Goal: Task Accomplishment & Management: Manage account settings

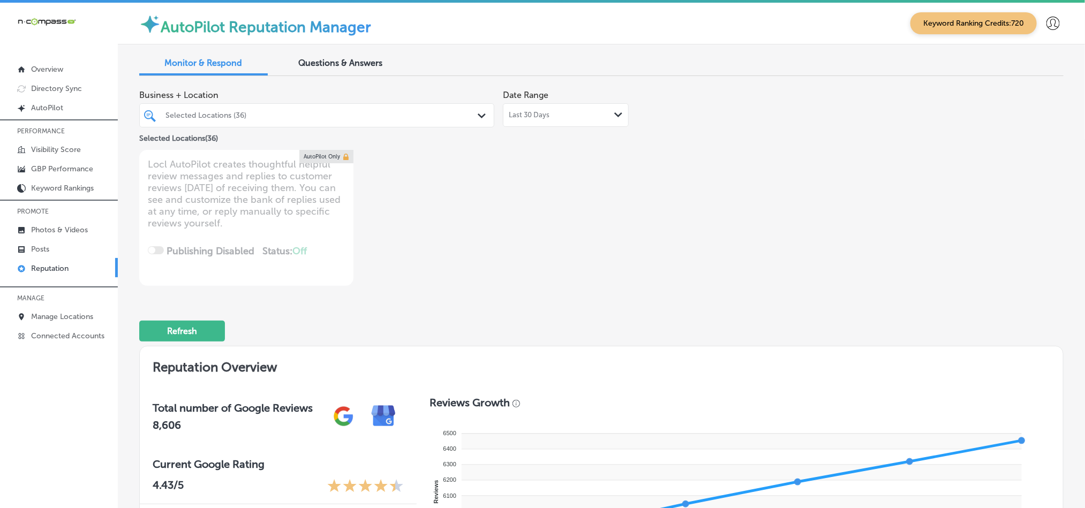
scroll to position [579, 0]
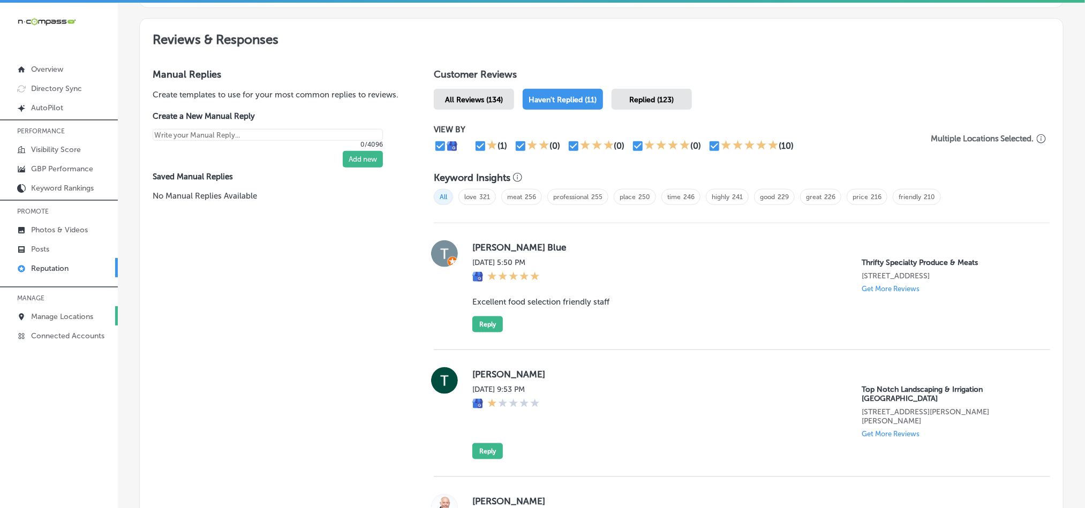
click at [70, 312] on p "Manage Locations" at bounding box center [62, 316] width 62 height 9
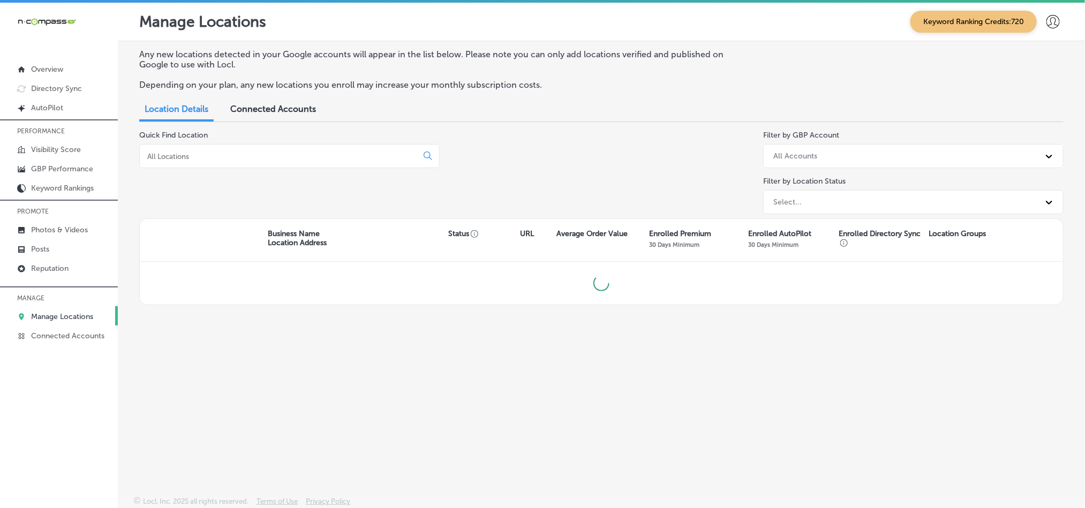
click at [284, 158] on input at bounding box center [280, 157] width 269 height 10
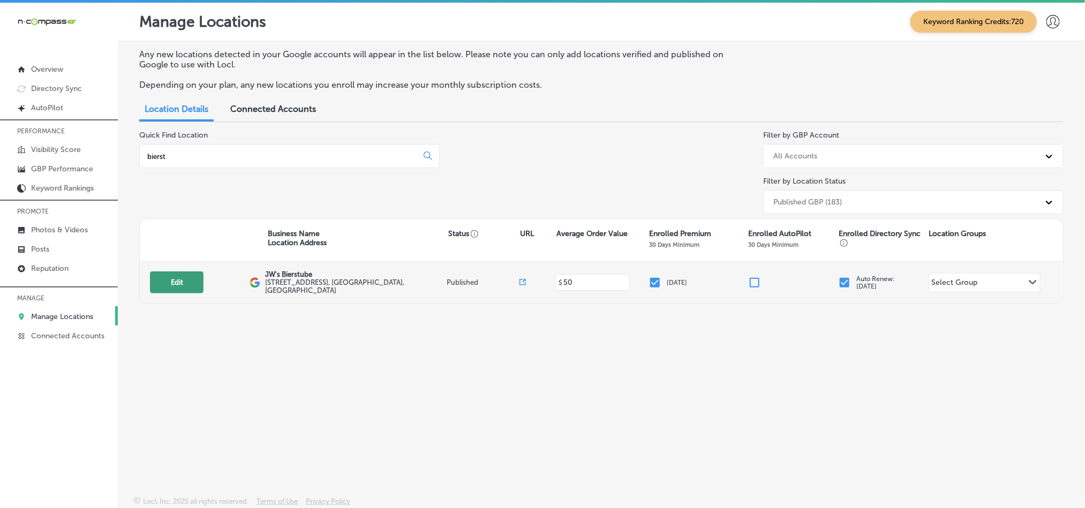
type input "bierst"
click at [172, 283] on button "Edit" at bounding box center [177, 283] width 54 height 22
select select "US"
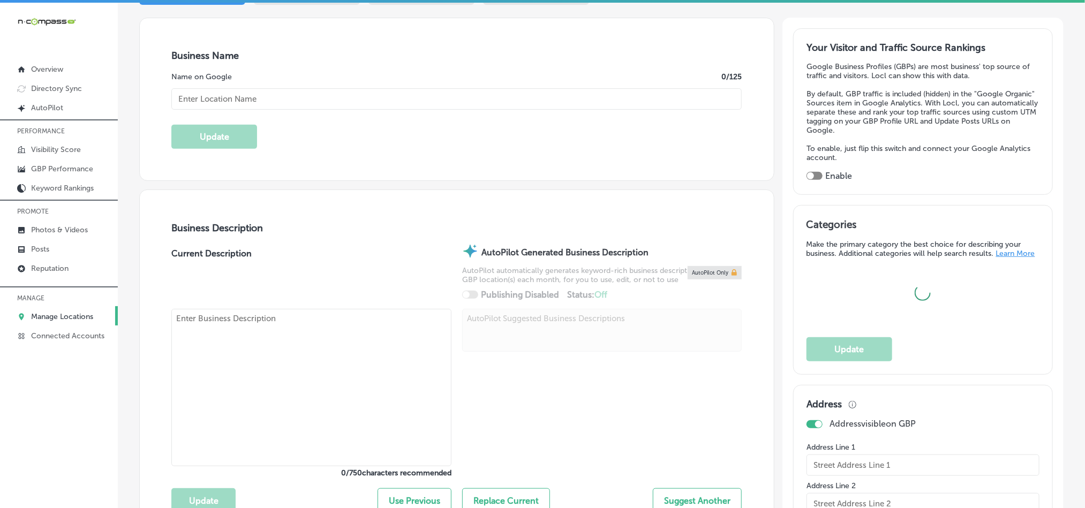
scroll to position [187, 0]
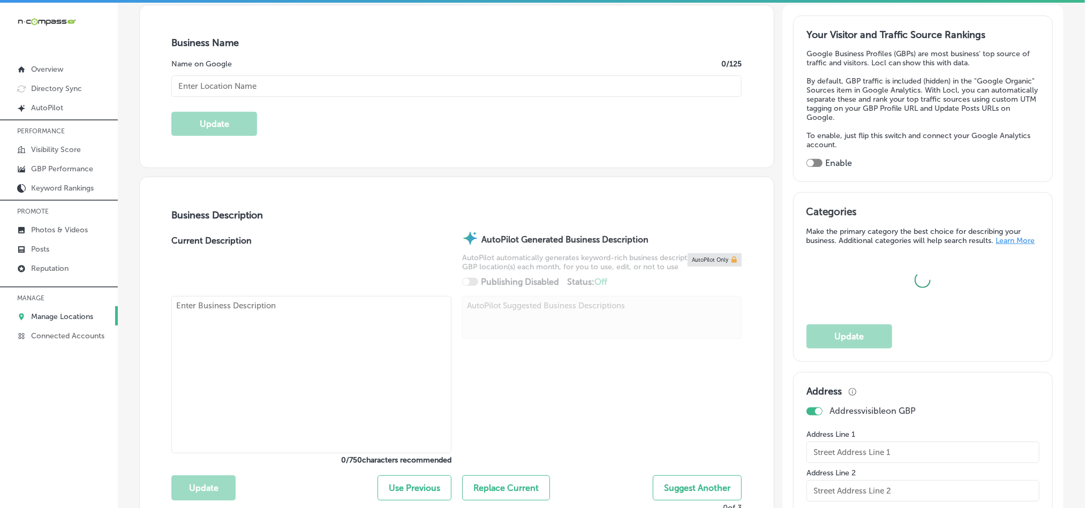
type input "JW's Bierstube"
type input "[STREET_ADDRESS]"
type input "Oakdale"
type input "55128"
type input "US"
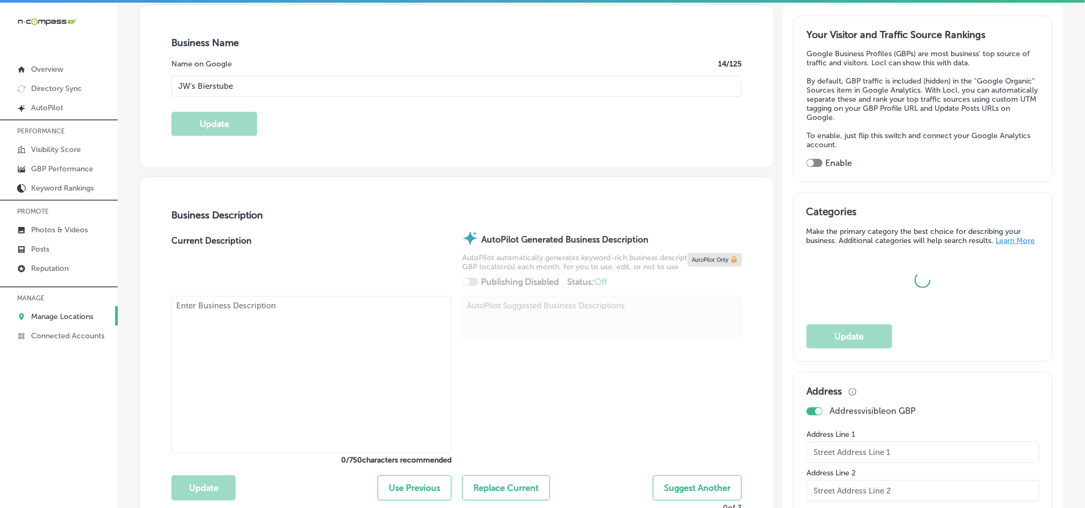
type input "[URL][DOMAIN_NAME]"
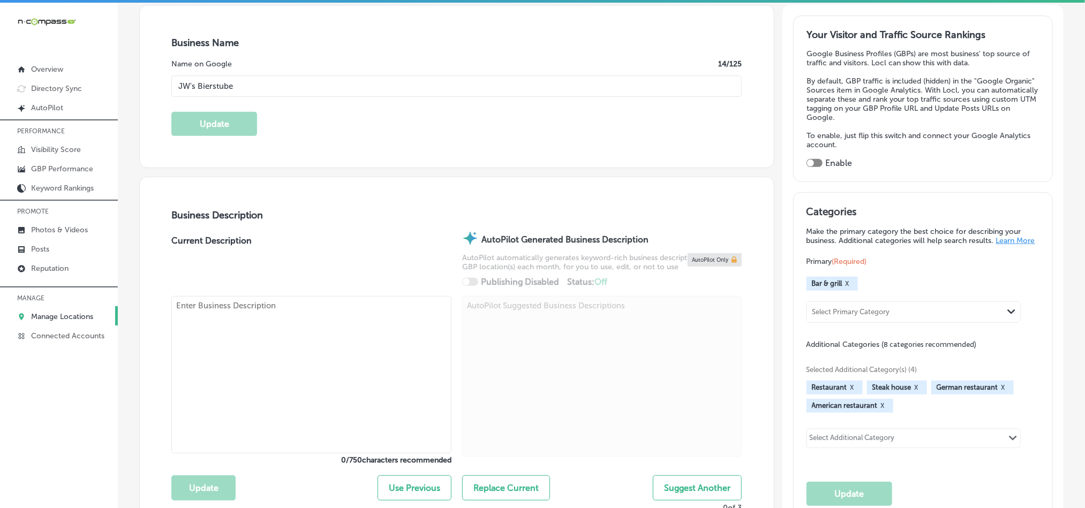
checkbox input "true"
type textarea "At The Bierstubes, we bring the essence of a true German dining experience to t…"
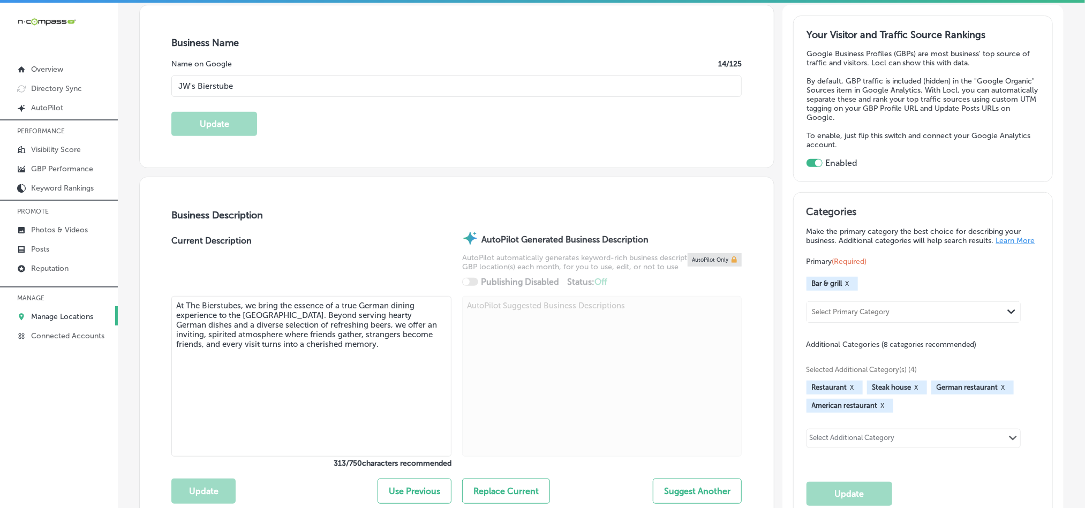
type input "[PHONE_NUMBER]"
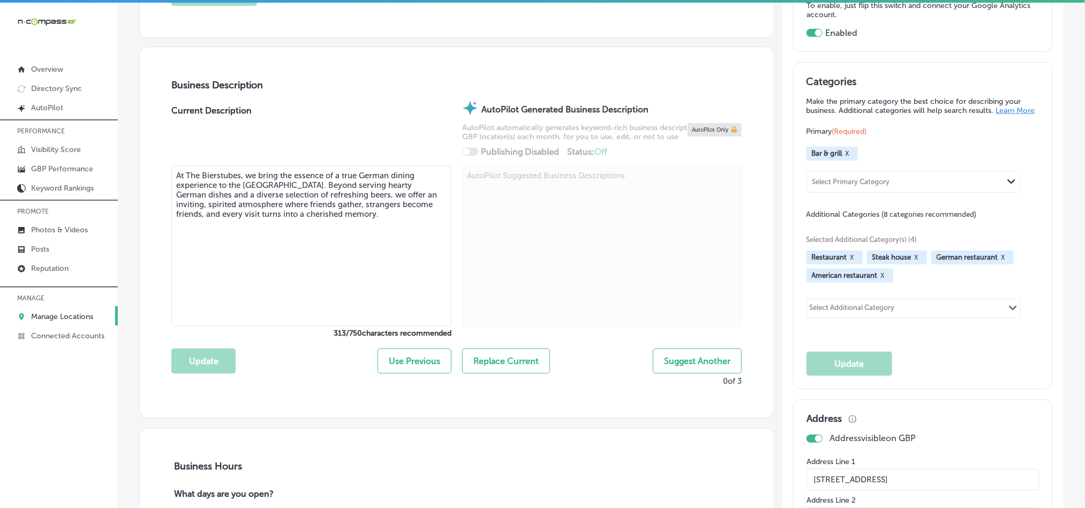
scroll to position [321, 0]
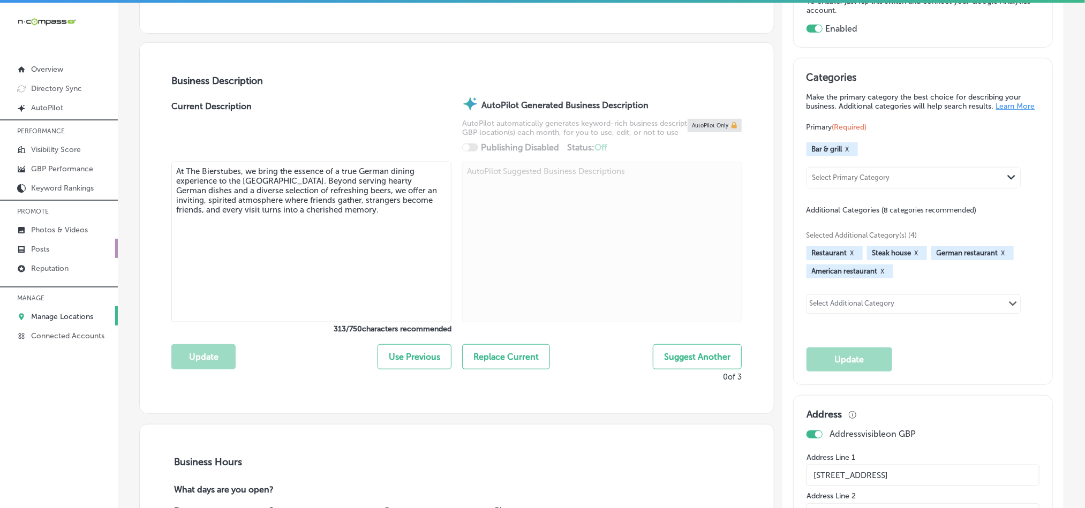
click at [49, 247] on p "Posts" at bounding box center [40, 249] width 18 height 9
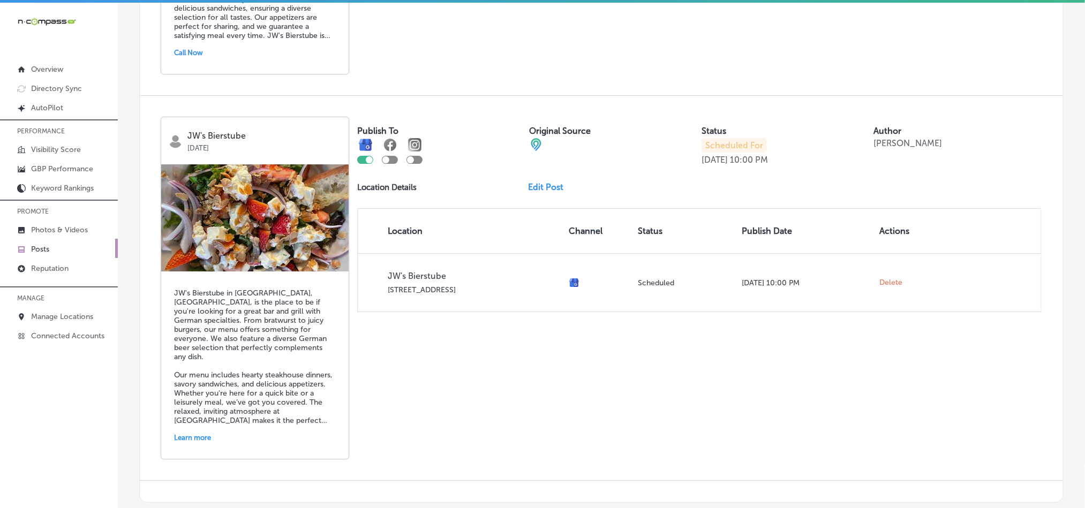
scroll to position [1857, 0]
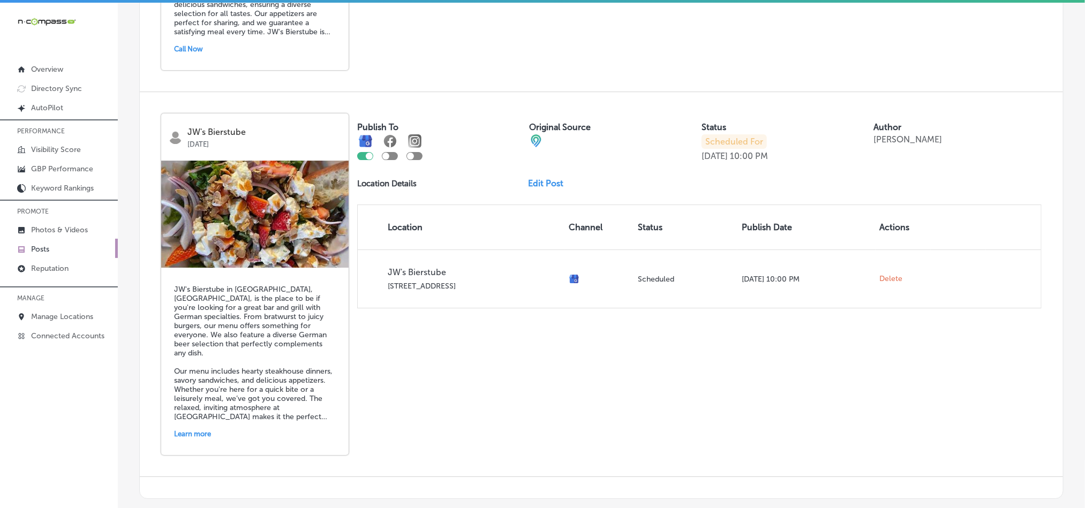
click at [537, 178] on link "Edit Post" at bounding box center [551, 183] width 44 height 10
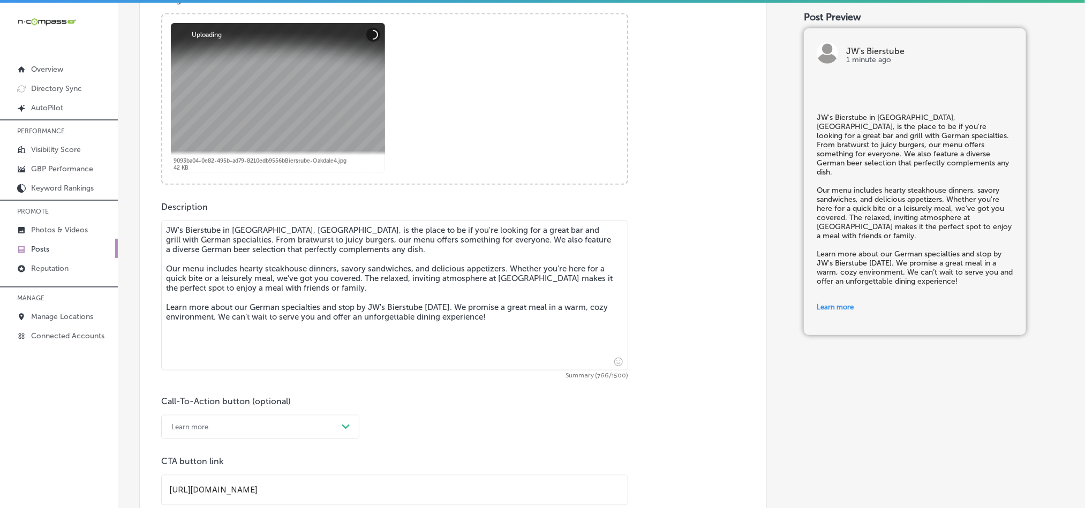
scroll to position [482, 0]
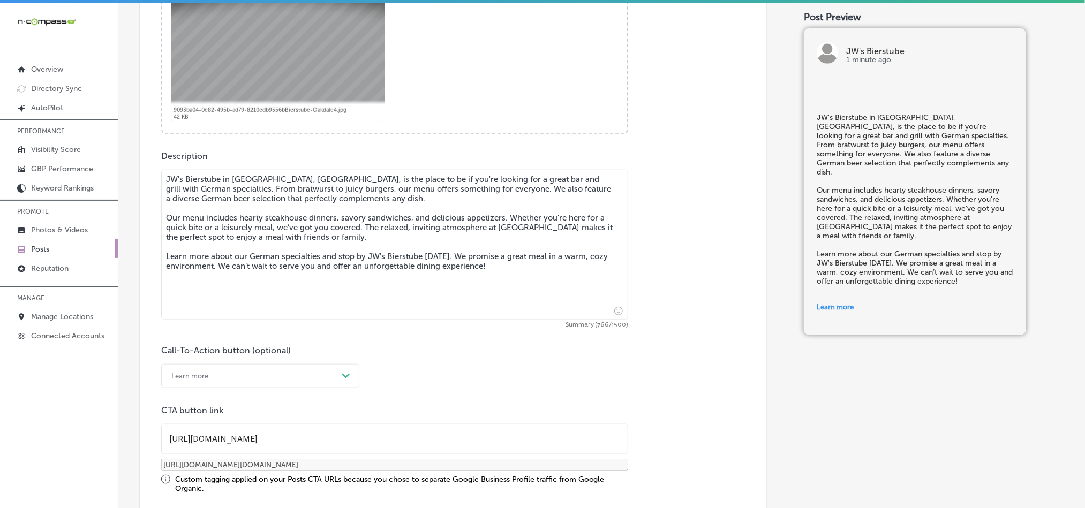
click at [247, 256] on textarea "JW's Bierstube in [GEOGRAPHIC_DATA], [GEOGRAPHIC_DATA], is the place to be if y…" at bounding box center [394, 245] width 467 height 150
checkbox input "true"
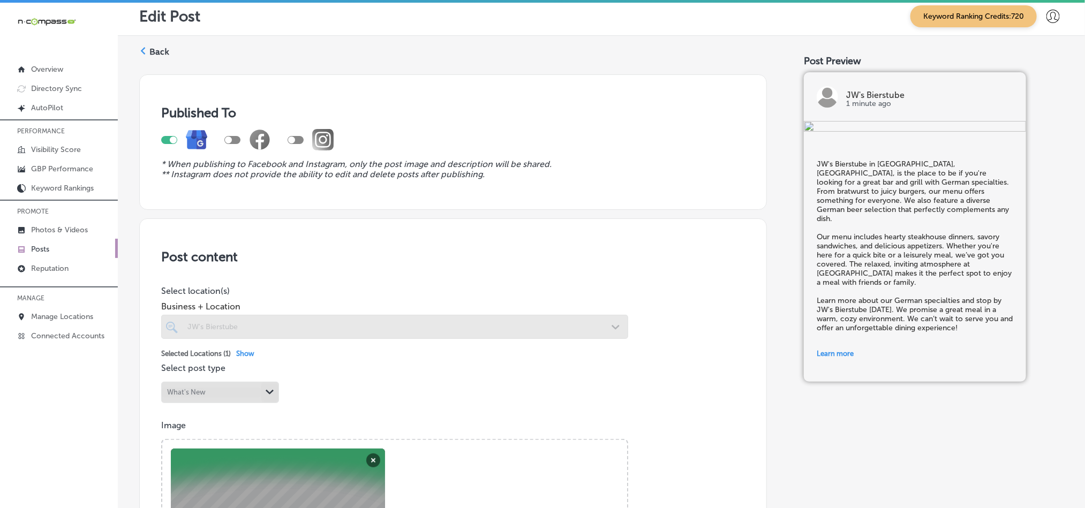
scroll to position [0, 0]
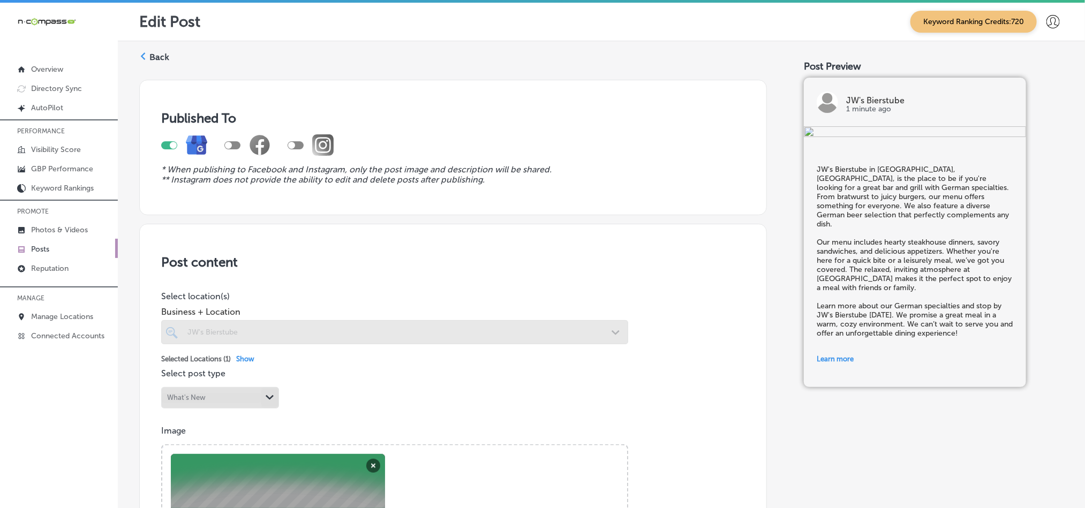
click at [156, 53] on label "Back" at bounding box center [159, 57] width 20 height 12
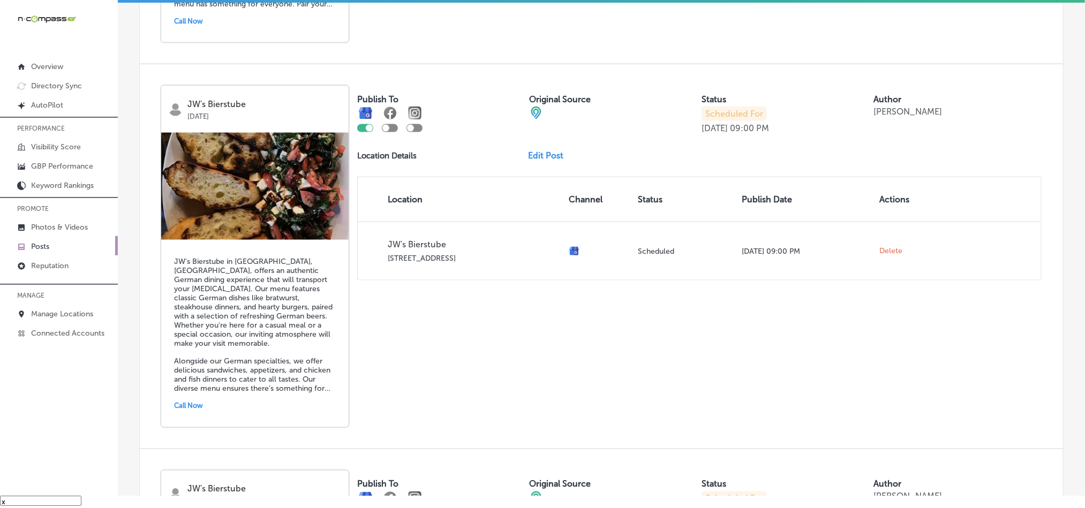
scroll to position [720, 0]
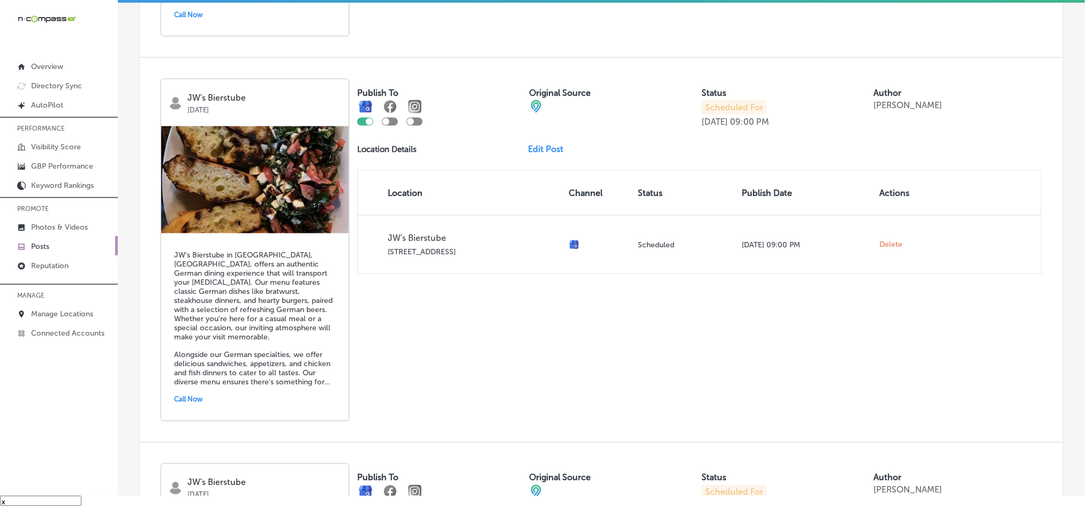
click at [539, 144] on link "Edit Post" at bounding box center [551, 149] width 44 height 10
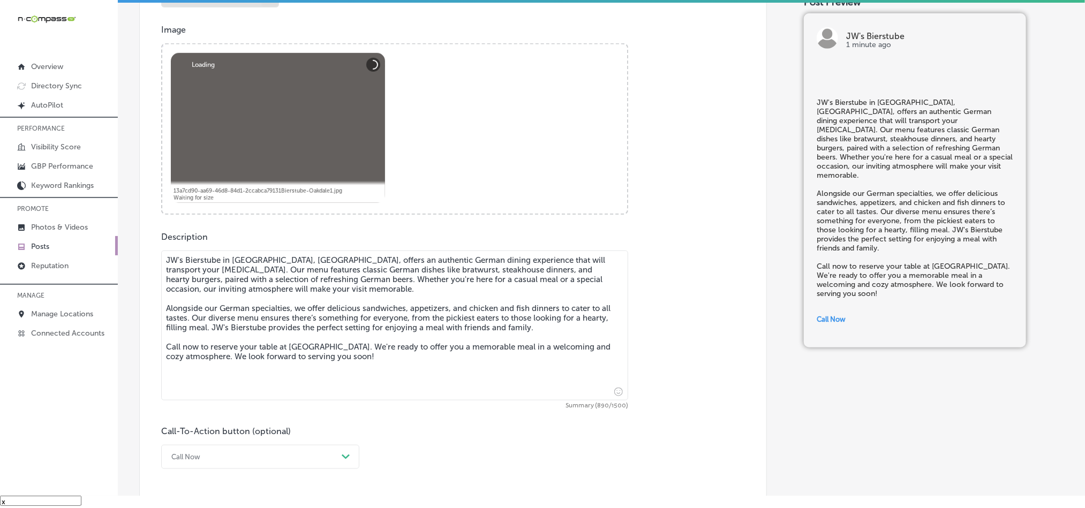
scroll to position [402, 0]
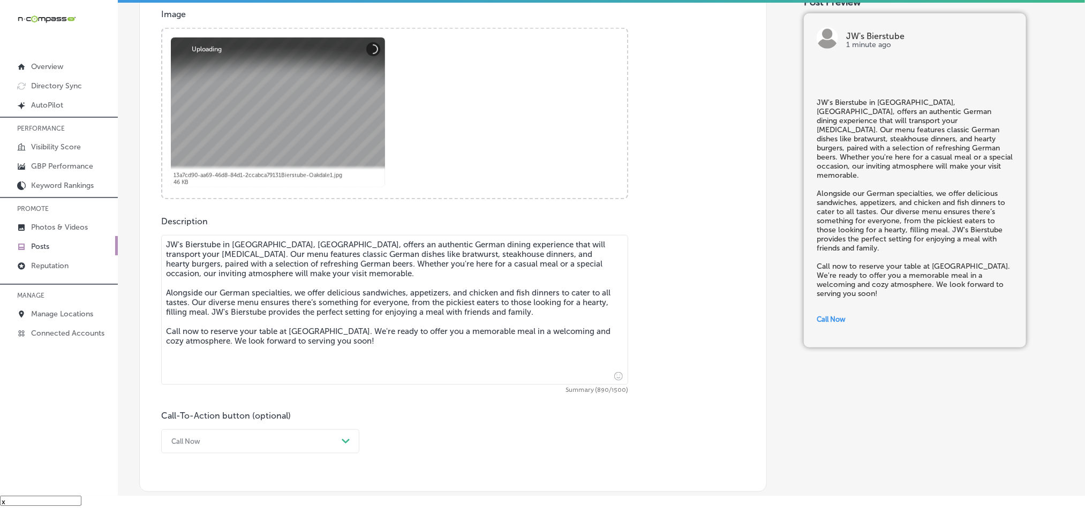
click at [278, 329] on textarea "JW's Bierstube in [GEOGRAPHIC_DATA], [GEOGRAPHIC_DATA], offers an authentic Ger…" at bounding box center [394, 310] width 467 height 150
checkbox input "true"
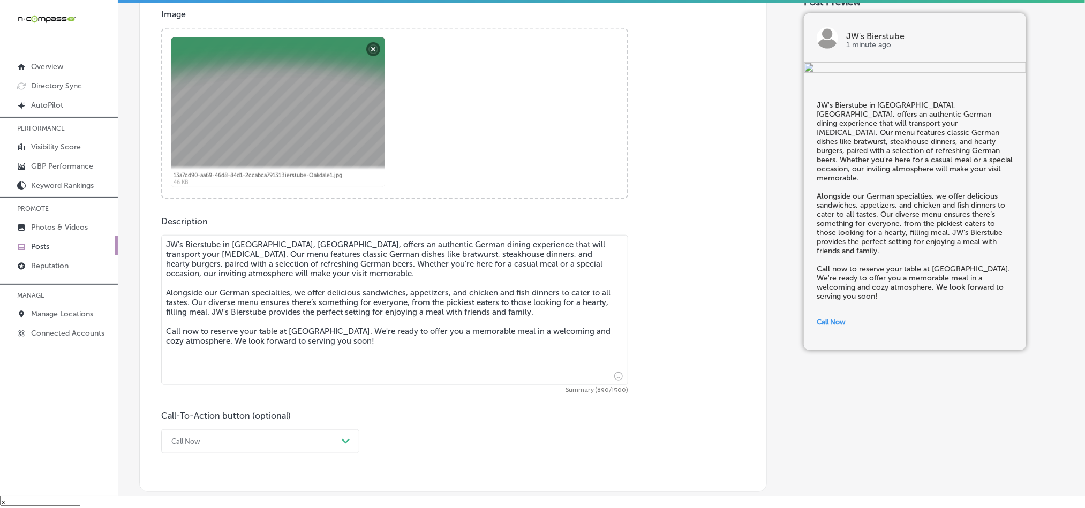
drag, startPoint x: 344, startPoint y: 332, endPoint x: 160, endPoint y: 334, distance: 184.8
click at [160, 334] on div "Post content Select location(s) Business + Location JW's Bierstube Path Created…" at bounding box center [453, 149] width 628 height 685
paste textarea "enjoy a delicious meal"
type textarea "JW's Bierstube in [GEOGRAPHIC_DATA], [GEOGRAPHIC_DATA], offers an authentic Ger…"
checkbox input "true"
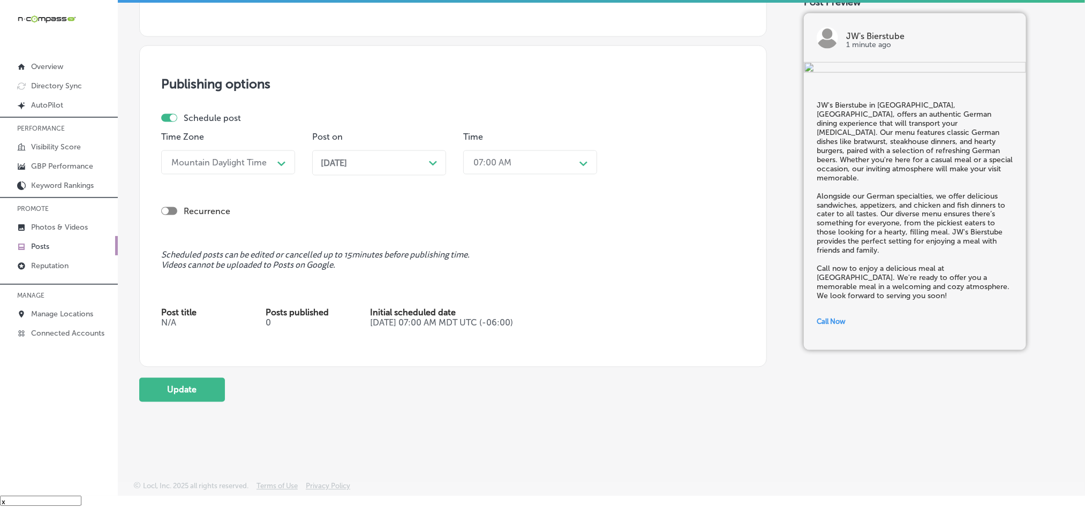
scroll to position [862, 0]
type textarea "JW's Bierstube in [GEOGRAPHIC_DATA], [GEOGRAPHIC_DATA], offers an authentic Ger…"
click at [172, 392] on button "Update" at bounding box center [182, 390] width 86 height 24
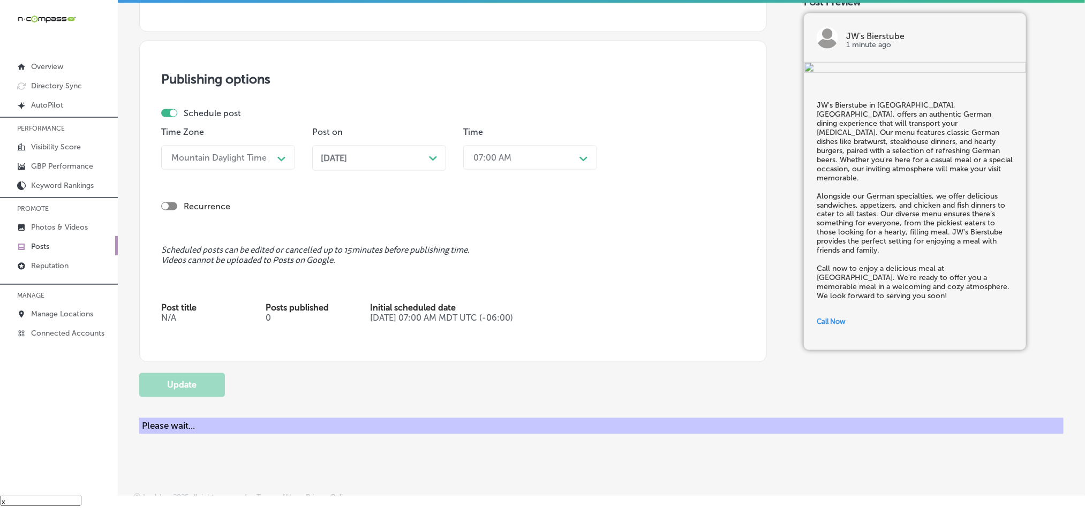
checkbox input "true"
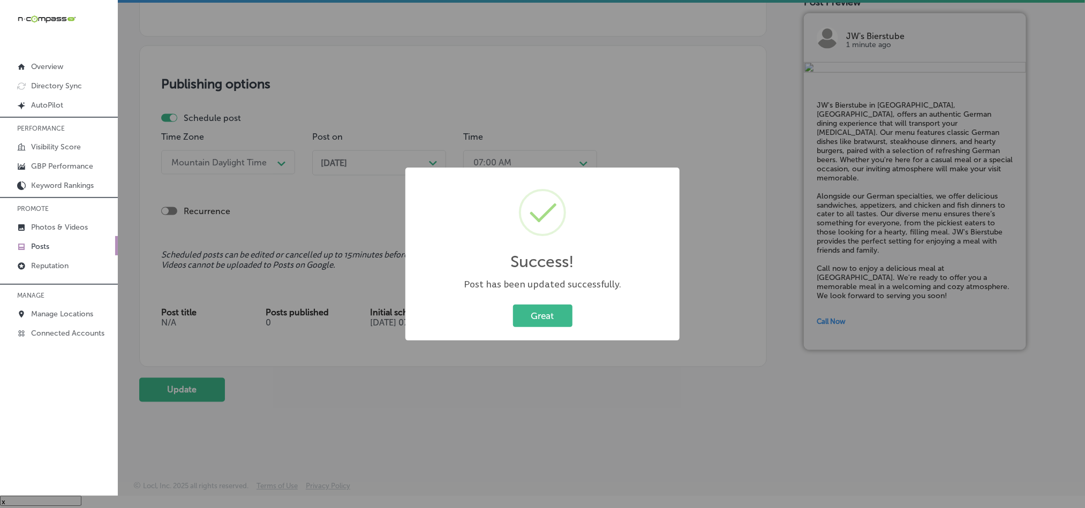
click at [537, 335] on div "Success! × Post has been updated successfully. Great Cancel" at bounding box center [542, 254] width 274 height 173
click at [549, 309] on button "Great" at bounding box center [542, 316] width 59 height 22
